Goal: Information Seeking & Learning: Learn about a topic

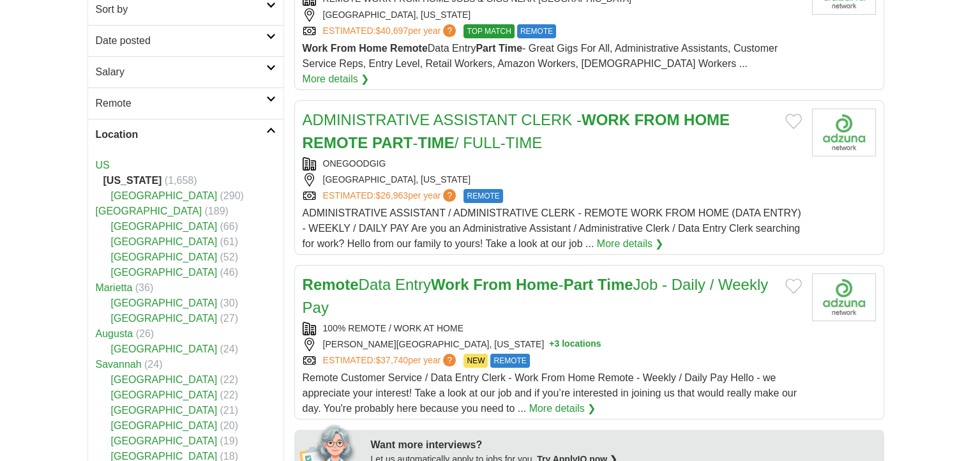
scroll to position [192, 0]
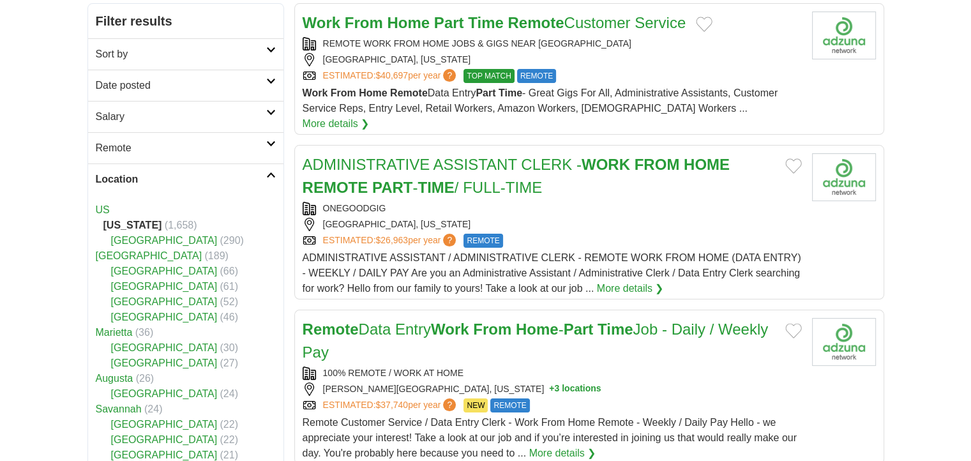
click at [273, 138] on link "Remote" at bounding box center [185, 147] width 195 height 31
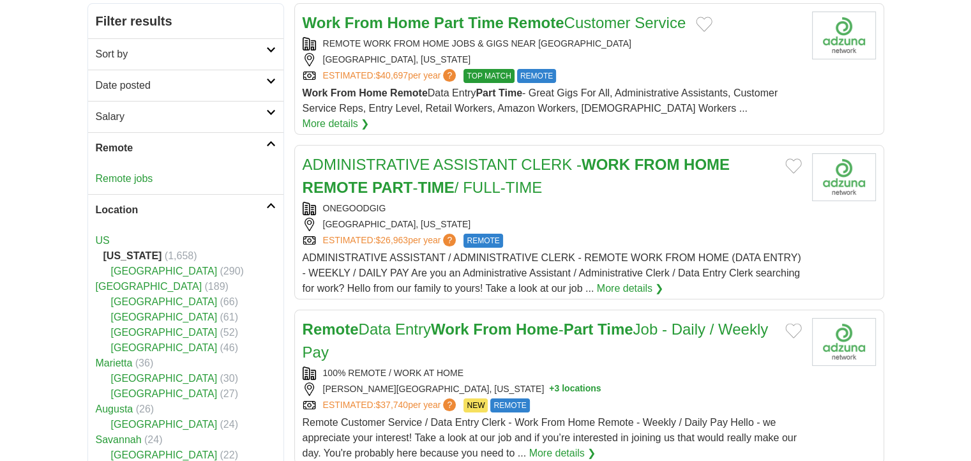
click at [138, 181] on link "Remote jobs" at bounding box center [124, 178] width 57 height 11
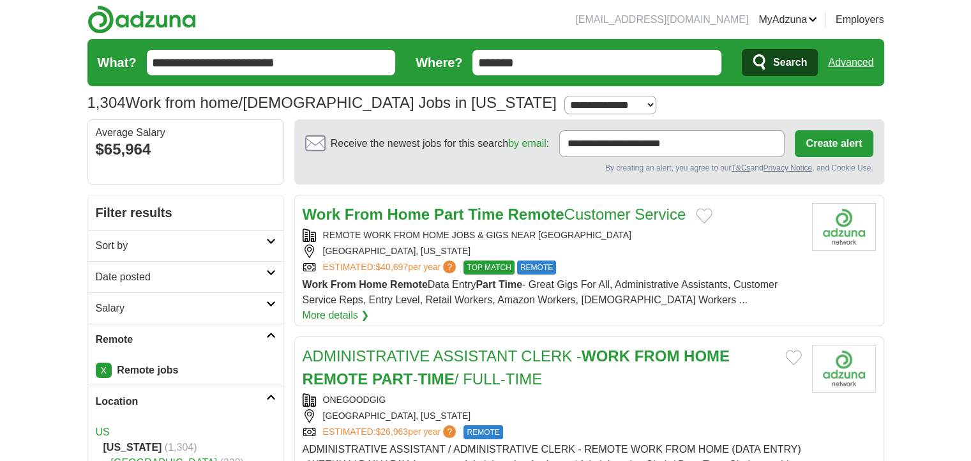
click at [265, 303] on link "Salary" at bounding box center [185, 308] width 195 height 31
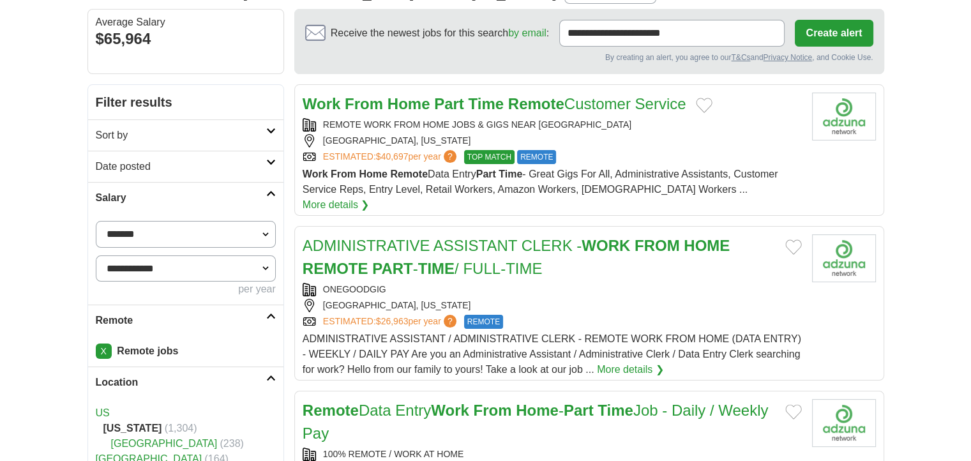
scroll to position [128, 0]
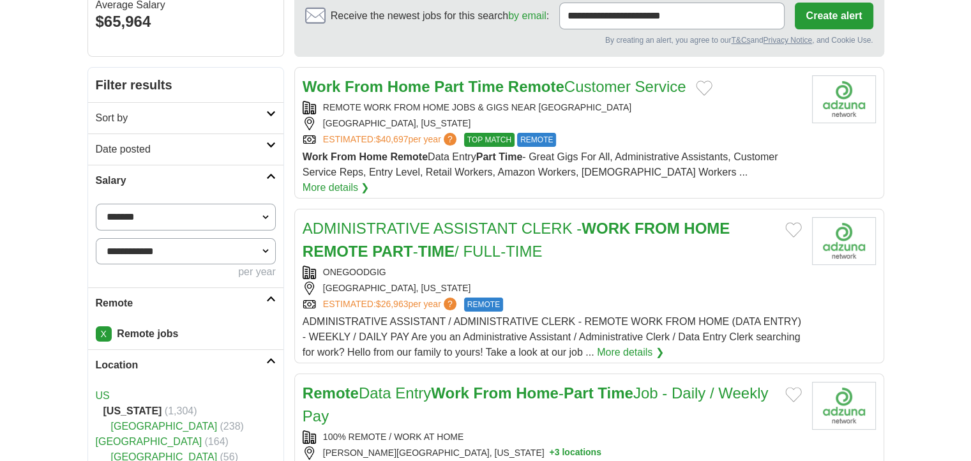
click at [265, 215] on select "**********" at bounding box center [186, 217] width 180 height 27
select select "*****"
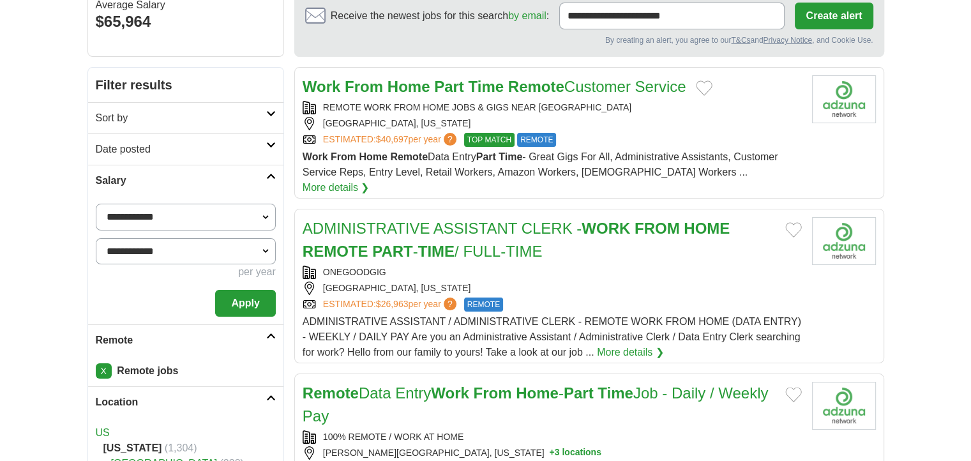
click at [253, 293] on button "Apply" at bounding box center [245, 303] width 60 height 27
click at [252, 305] on button "Apply" at bounding box center [245, 303] width 60 height 27
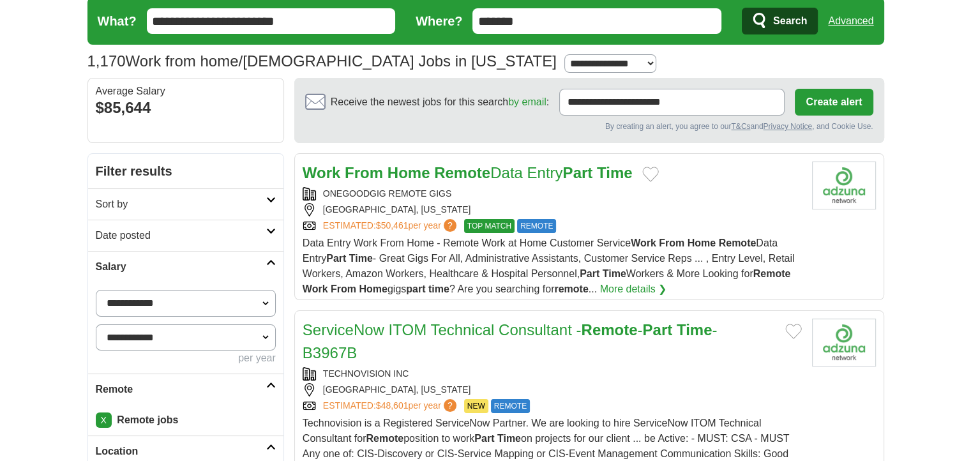
scroll to position [64, 0]
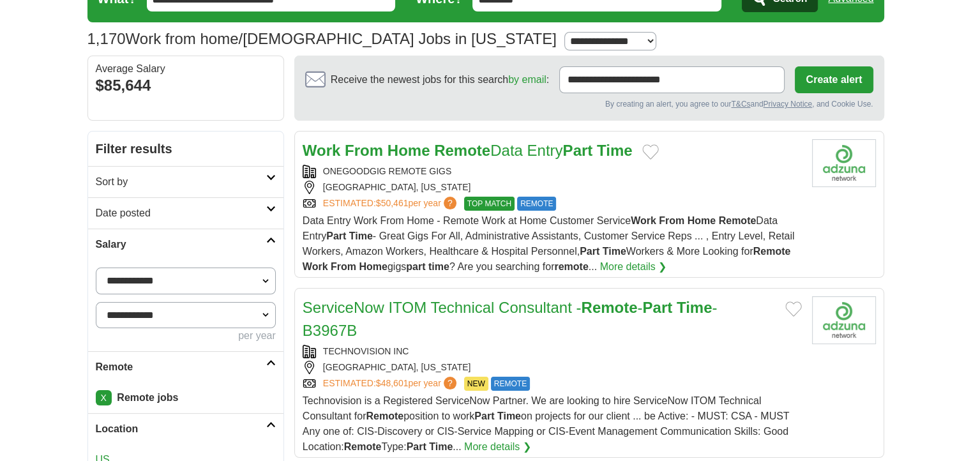
click at [493, 148] on link "Work From Home Remote Data Entry Part Time" at bounding box center [468, 150] width 330 height 17
